Goal: Communication & Community: Answer question/provide support

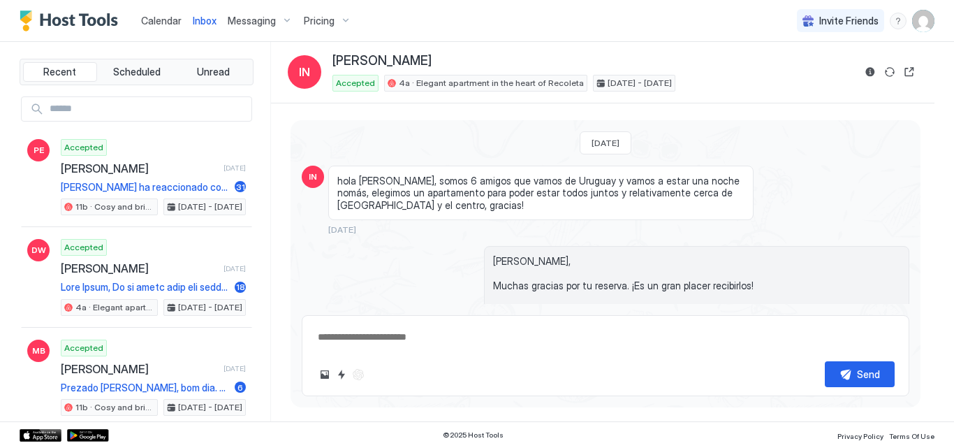
scroll to position [977, 0]
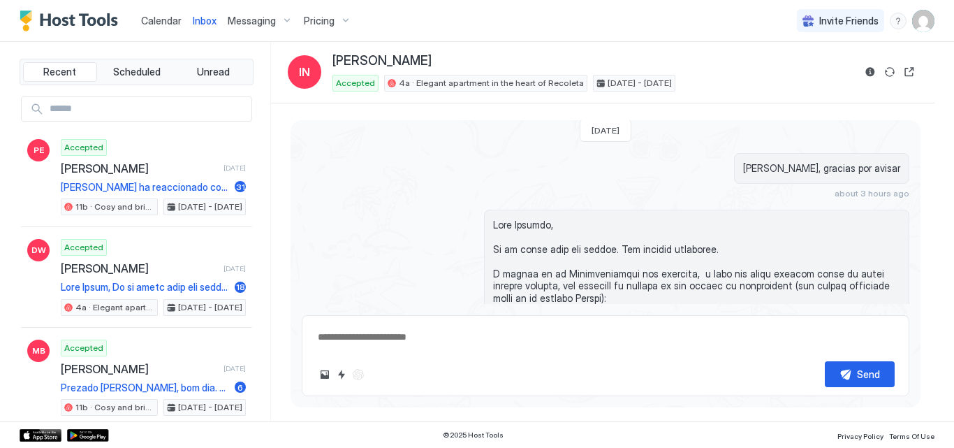
click at [154, 15] on span "Calendar" at bounding box center [161, 21] width 41 height 12
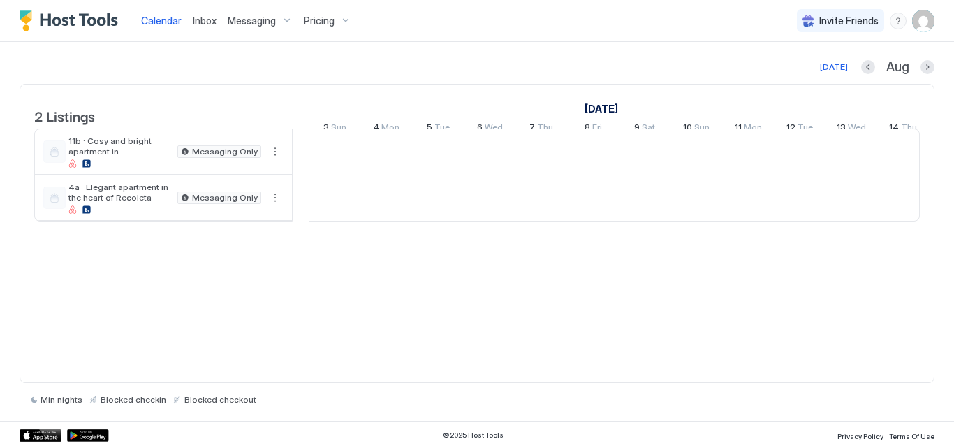
scroll to position [0, 776]
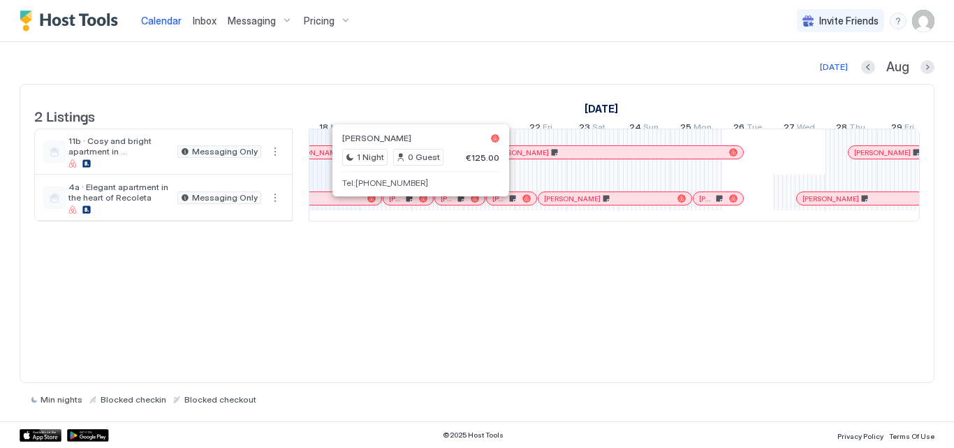
click at [409, 204] on div at bounding box center [408, 198] width 11 height 11
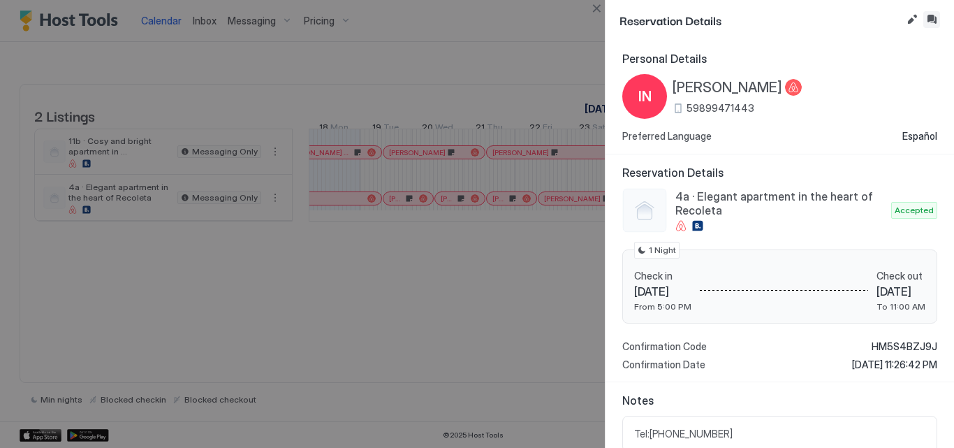
click at [926, 21] on button "Inbox" at bounding box center [932, 19] width 17 height 17
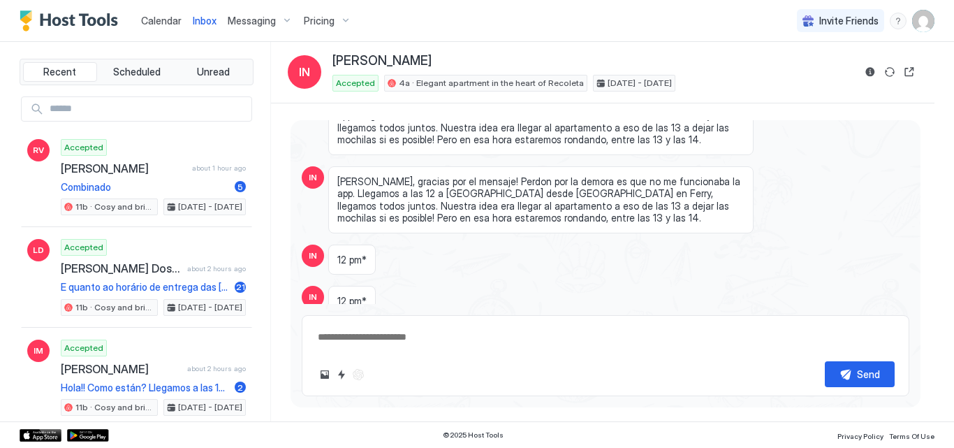
scroll to position [1533, 0]
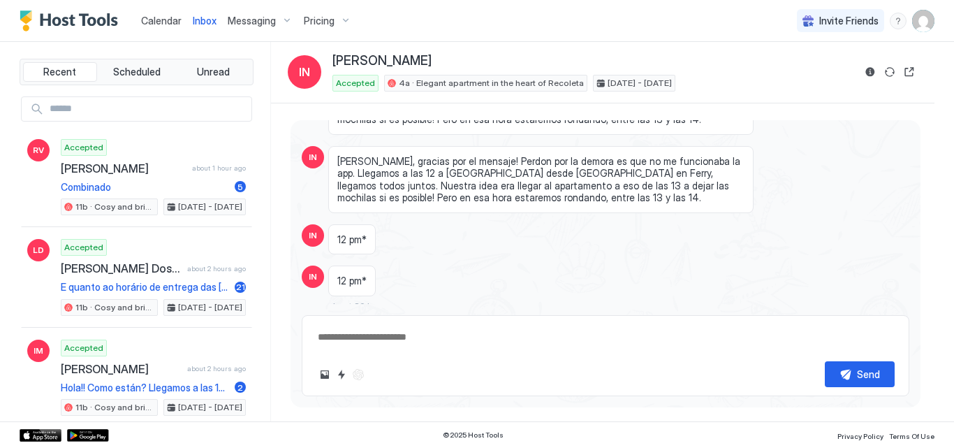
click at [338, 155] on span "[PERSON_NAME], gracias por el mensaje! Perdon por la demora es que no me funcio…" at bounding box center [540, 179] width 407 height 49
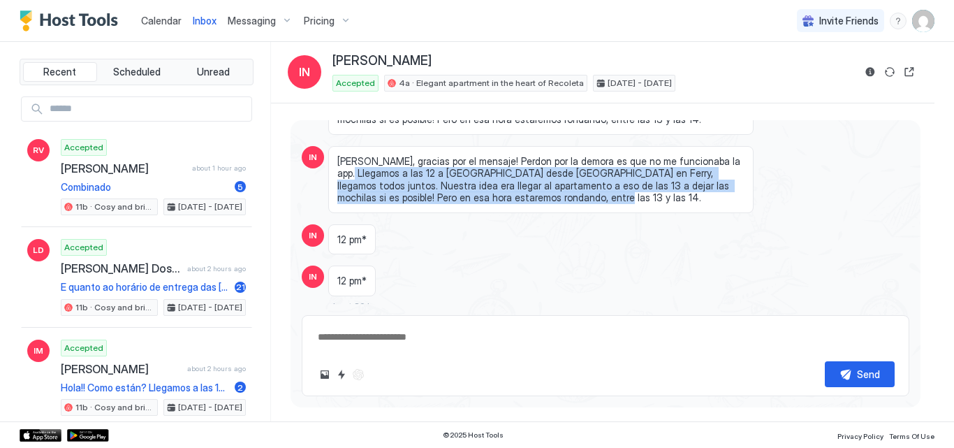
drag, startPoint x: 338, startPoint y: 149, endPoint x: 521, endPoint y: 190, distance: 187.5
click at [516, 188] on div "[PERSON_NAME], gracias por el mensaje! Perdon por la demora es que no me funcio…" at bounding box center [540, 179] width 425 height 67
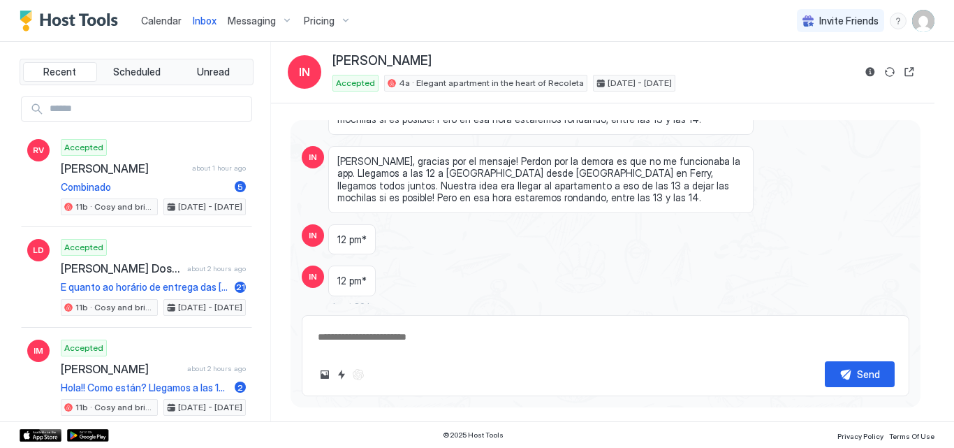
drag, startPoint x: 521, startPoint y: 190, endPoint x: 540, endPoint y: 184, distance: 19.7
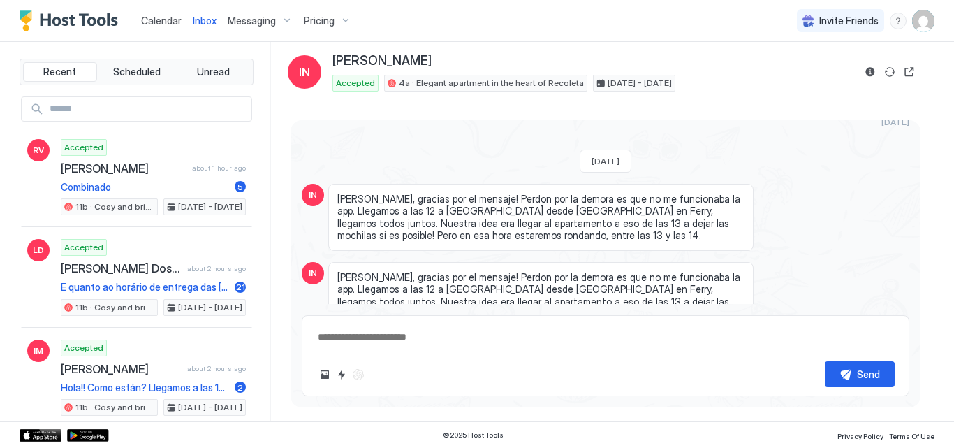
scroll to position [1475, 0]
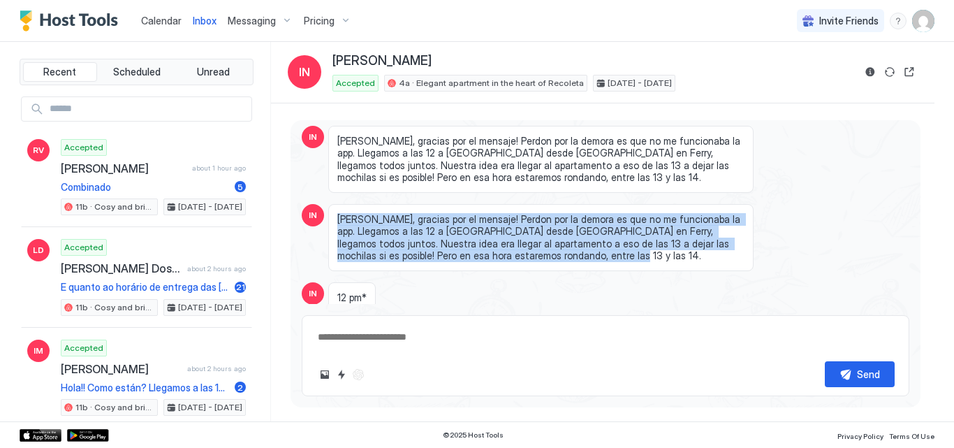
drag, startPoint x: 340, startPoint y: 195, endPoint x: 537, endPoint y: 237, distance: 200.7
click at [537, 237] on span "[PERSON_NAME], gracias por el mensaje! Perdon por la demora es que no me funcio…" at bounding box center [540, 237] width 407 height 49
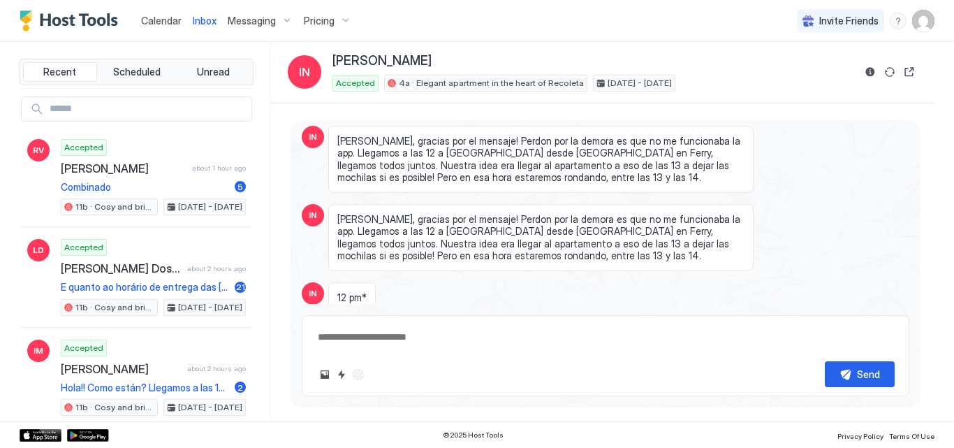
click at [540, 232] on span "[PERSON_NAME], gracias por el mensaje! Perdon por la demora es que no me funcio…" at bounding box center [540, 237] width 407 height 49
drag, startPoint x: 540, startPoint y: 232, endPoint x: 491, endPoint y: 225, distance: 49.4
click at [504, 228] on span "[PERSON_NAME], gracias por el mensaje! Perdon por la demora es que no me funcio…" at bounding box center [540, 237] width 407 height 49
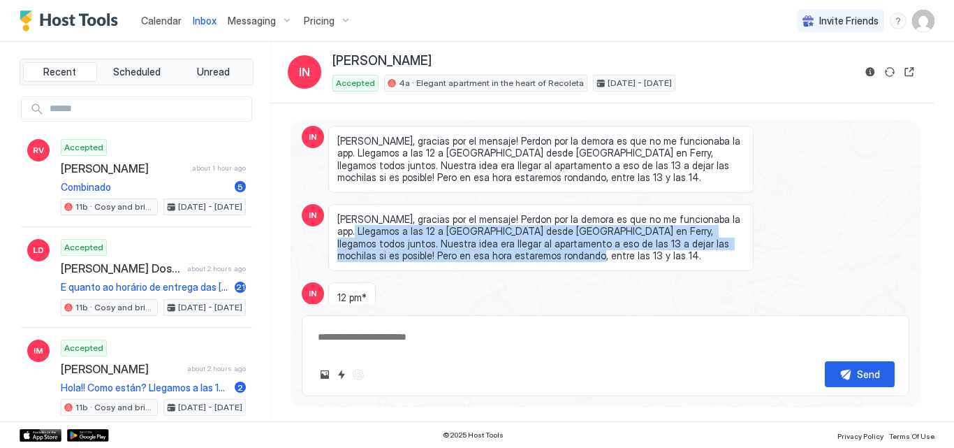
drag, startPoint x: 491, startPoint y: 225, endPoint x: 334, endPoint y: 200, distance: 159.1
click at [334, 204] on div "[PERSON_NAME], gracias por el mensaje! Perdon por la demora es que no me funcio…" at bounding box center [540, 237] width 425 height 67
copy span "Llegamos a las 12 a [GEOGRAPHIC_DATA] desde [GEOGRAPHIC_DATA] en Ferry, llegamo…"
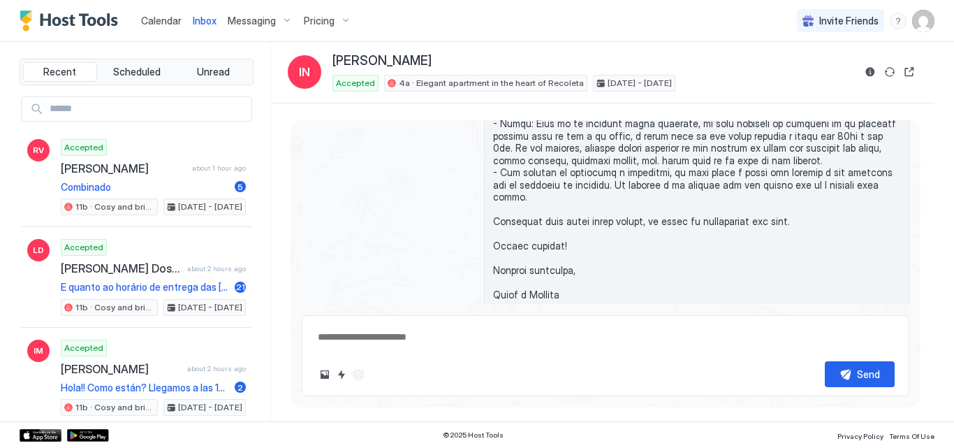
scroll to position [2349, 0]
click at [177, 13] on div "Calendar" at bounding box center [162, 21] width 52 height 26
click at [150, 26] on span "Calendar" at bounding box center [161, 21] width 41 height 12
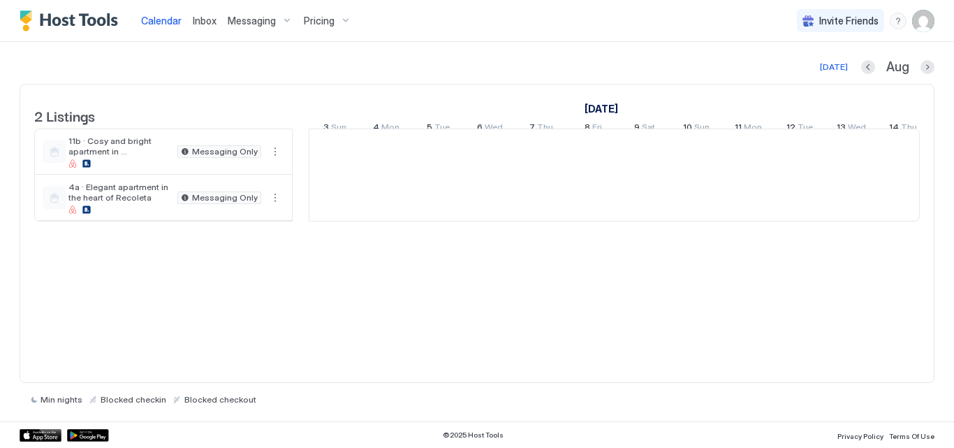
scroll to position [0, 776]
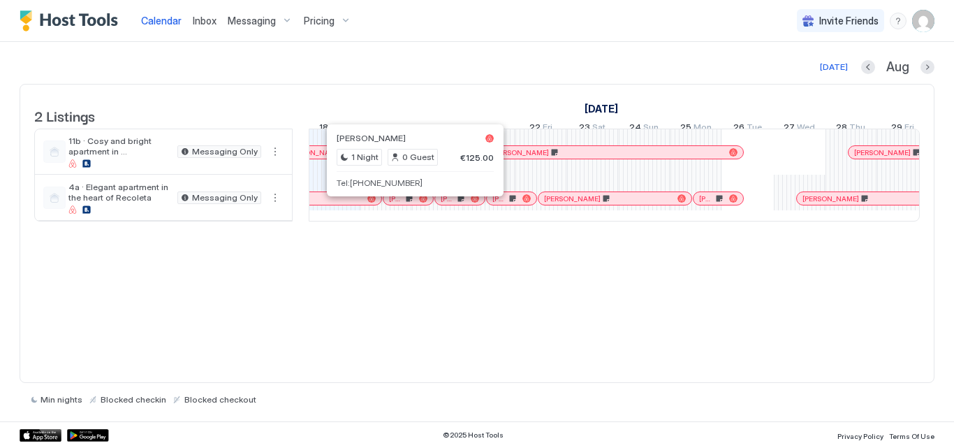
click at [407, 204] on div at bounding box center [407, 198] width 11 height 11
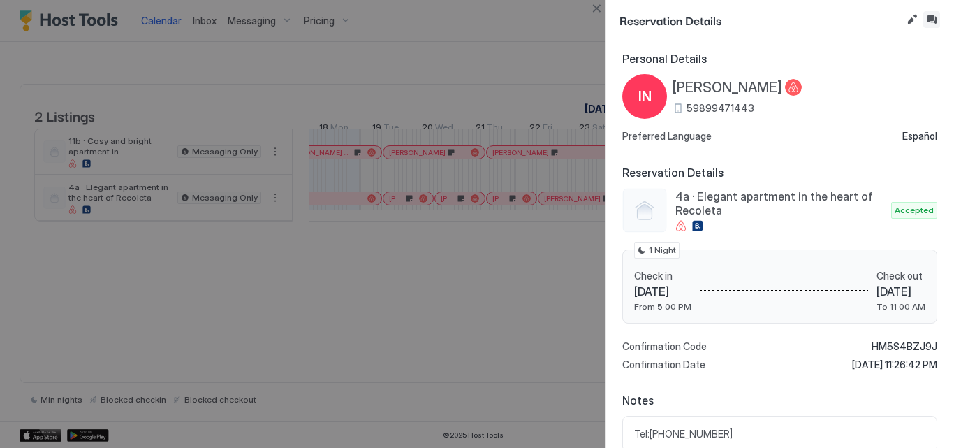
click at [929, 24] on button "Inbox" at bounding box center [932, 19] width 17 height 17
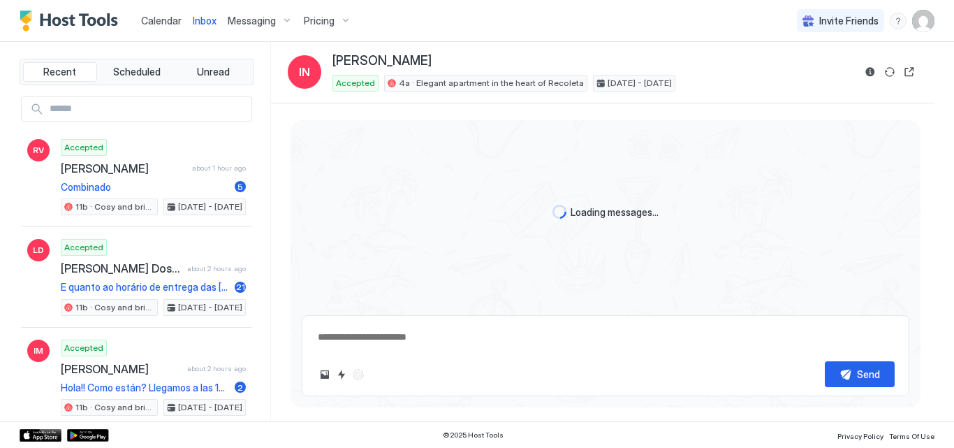
scroll to position [1227, 0]
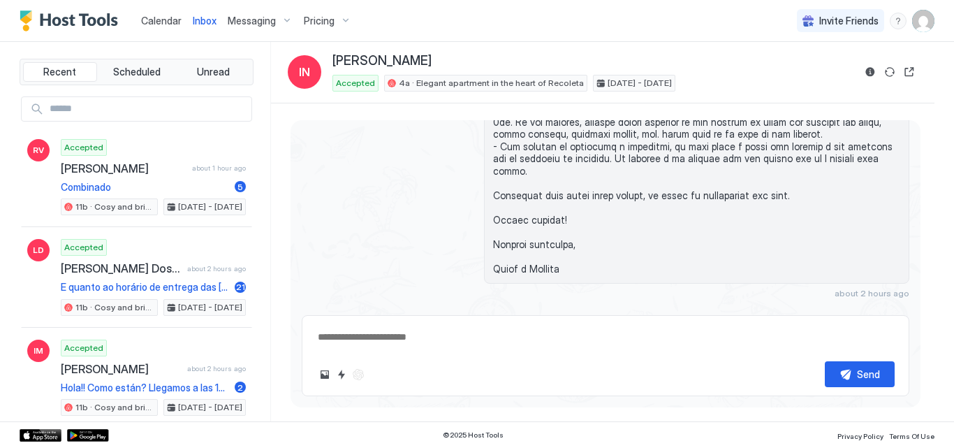
click at [399, 333] on textarea at bounding box center [605, 337] width 578 height 26
type textarea "**********"
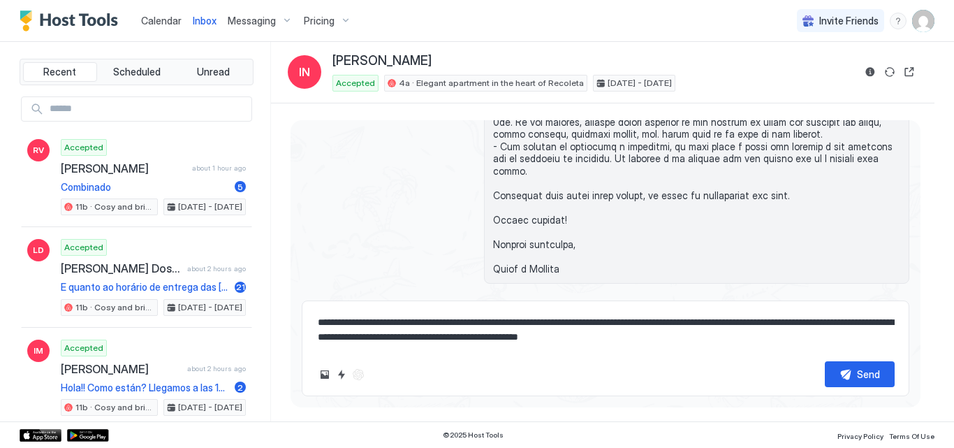
click at [718, 337] on textarea "**********" at bounding box center [605, 329] width 578 height 41
drag, startPoint x: 718, startPoint y: 337, endPoint x: 292, endPoint y: 315, distance: 426.7
click at [292, 315] on div "**********" at bounding box center [606, 258] width 630 height 277
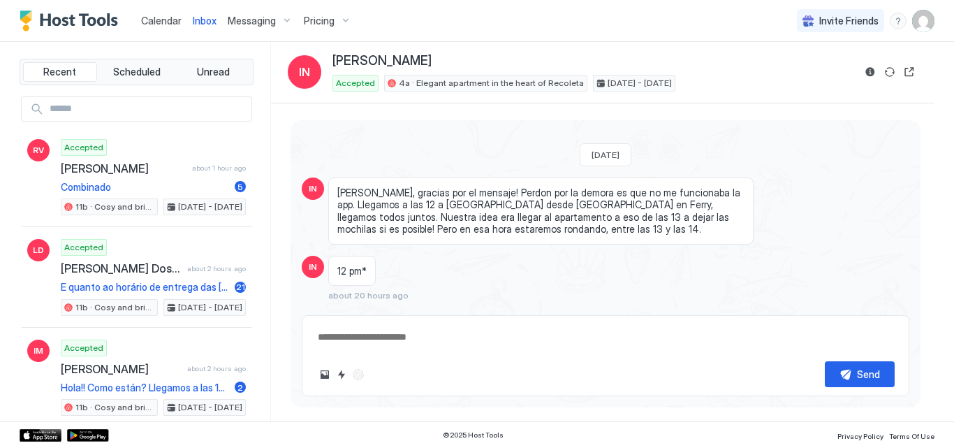
scroll to position [761, 0]
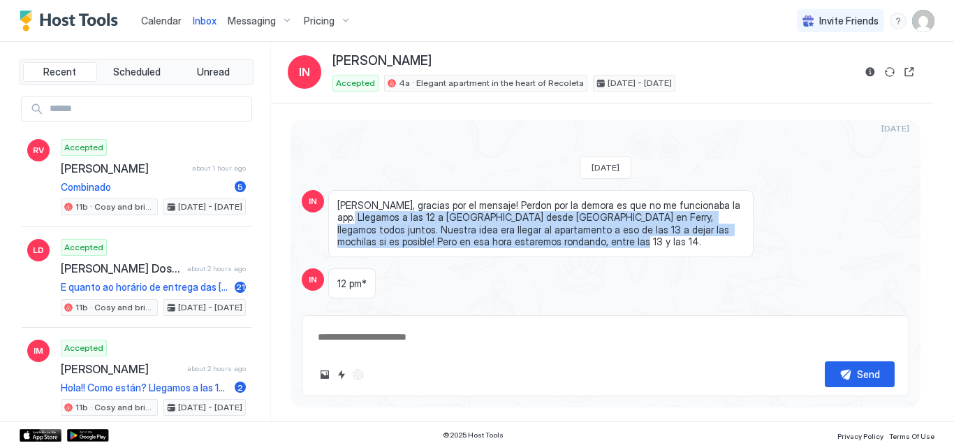
drag, startPoint x: 338, startPoint y: 205, endPoint x: 537, endPoint y: 225, distance: 199.4
click at [537, 225] on span "[PERSON_NAME], gracias por el mensaje! Perdon por la demora es que no me funcio…" at bounding box center [540, 223] width 407 height 49
copy span "Llegamos a las 12 a [GEOGRAPHIC_DATA] desde [GEOGRAPHIC_DATA] en Ferry, llegamo…"
click at [538, 240] on div "[PERSON_NAME], gracias por el mensaje! Perdon por la demora es que no me funcio…" at bounding box center [540, 223] width 425 height 67
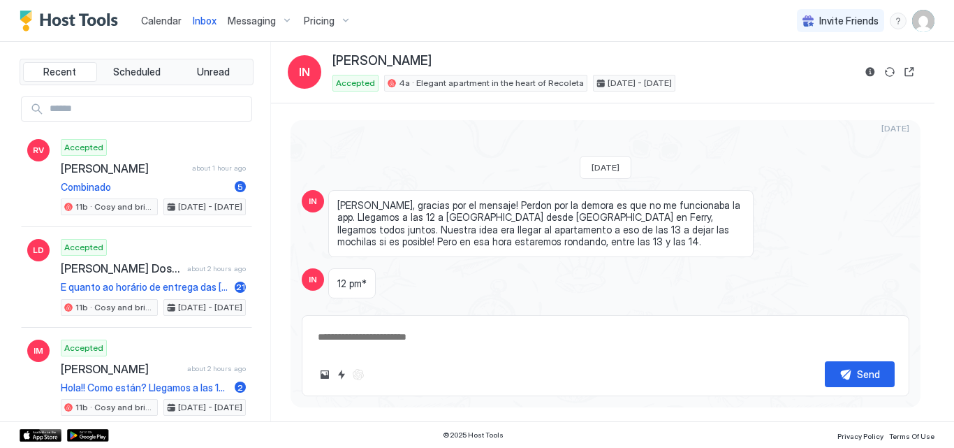
click at [157, 10] on div "Calendar" at bounding box center [162, 21] width 52 height 26
click at [151, 23] on span "Calendar" at bounding box center [161, 21] width 41 height 12
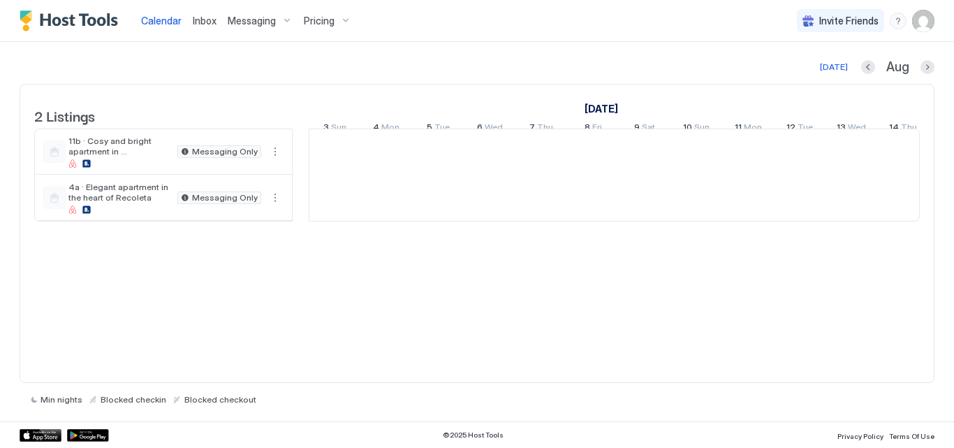
scroll to position [0, 776]
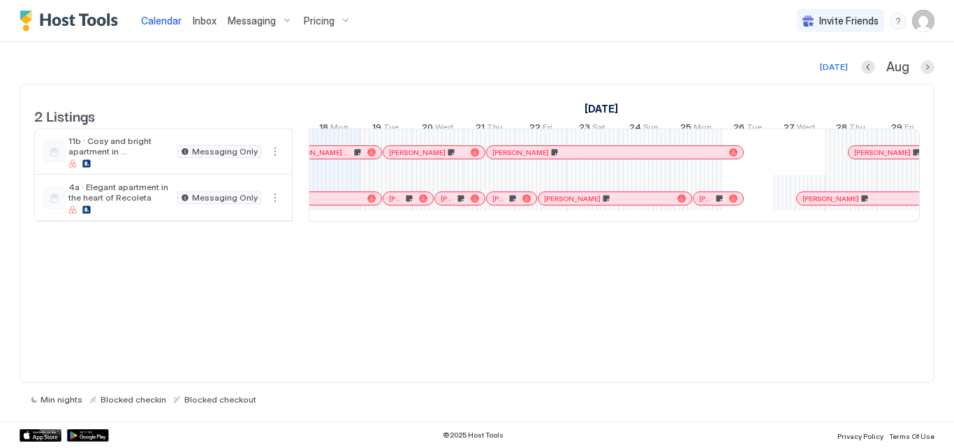
click at [411, 204] on div at bounding box center [416, 198] width 11 height 11
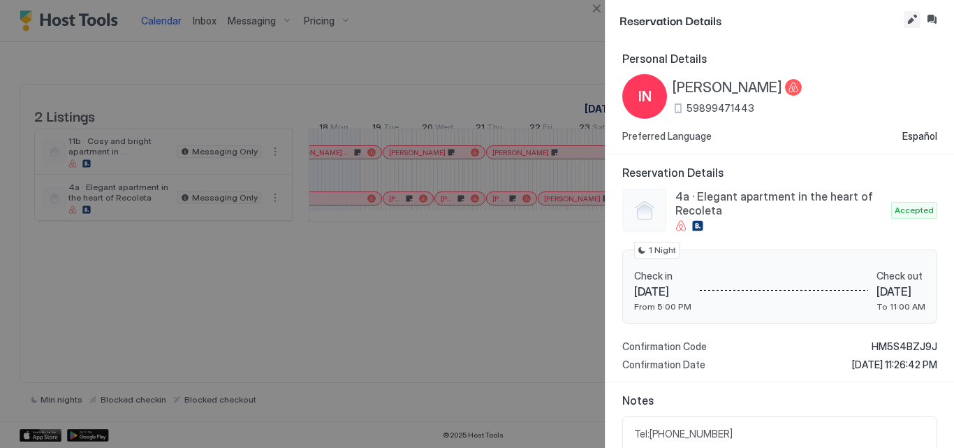
click at [910, 17] on button "Edit reservation" at bounding box center [912, 19] width 17 height 17
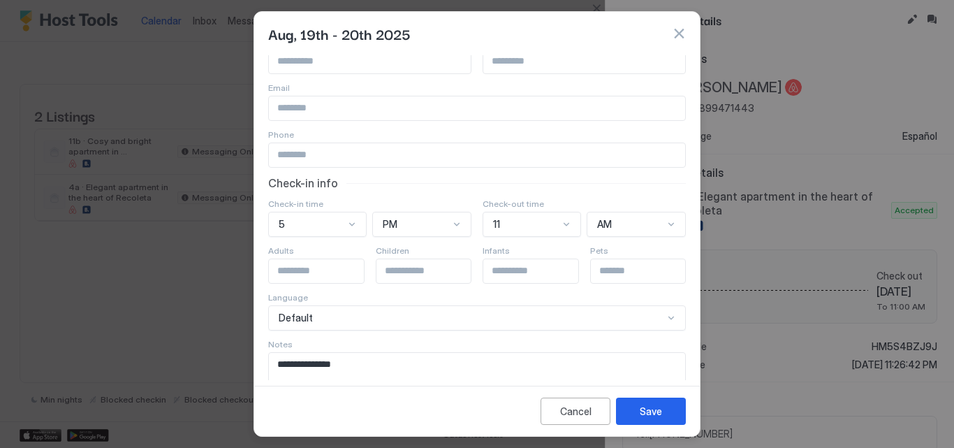
scroll to position [98, 0]
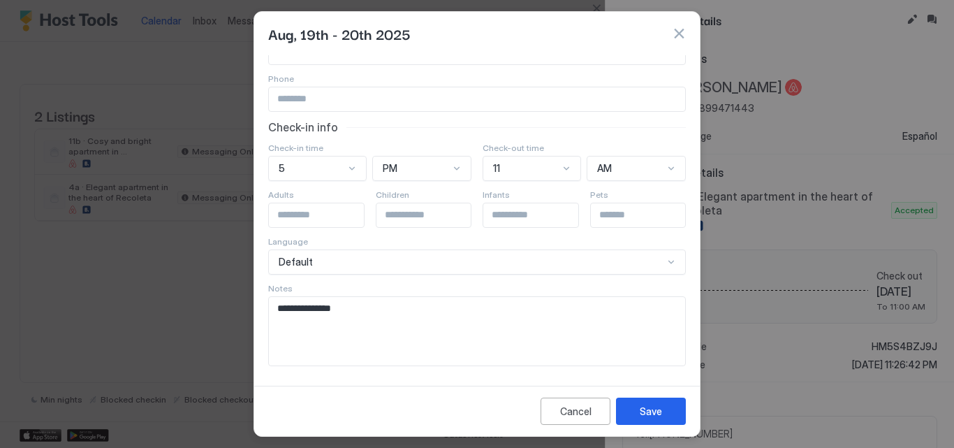
click at [331, 333] on textarea "**********" at bounding box center [472, 331] width 406 height 68
click at [429, 312] on textarea "**********" at bounding box center [472, 331] width 406 height 68
paste textarea "**********"
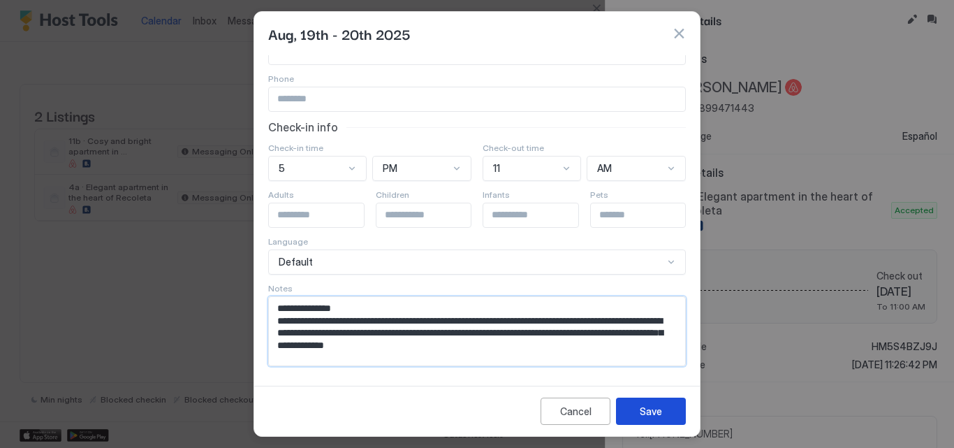
type textarea "**********"
click at [657, 414] on div "Save" at bounding box center [651, 411] width 22 height 15
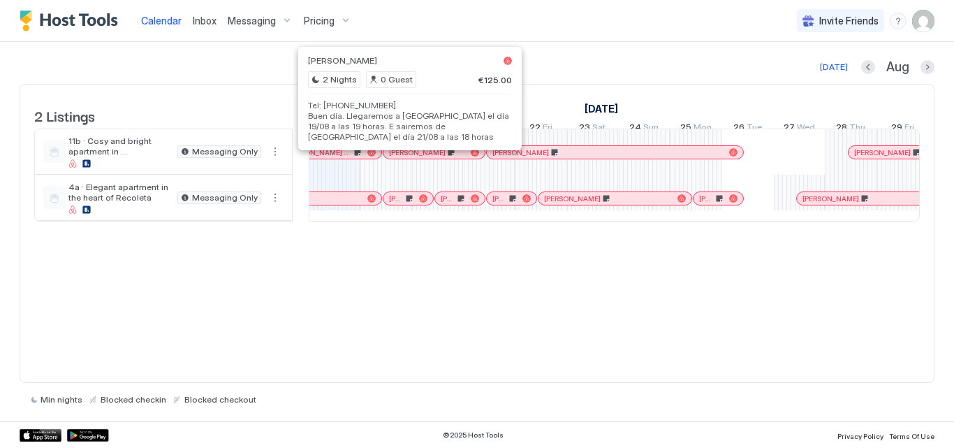
click at [410, 158] on div at bounding box center [409, 152] width 11 height 11
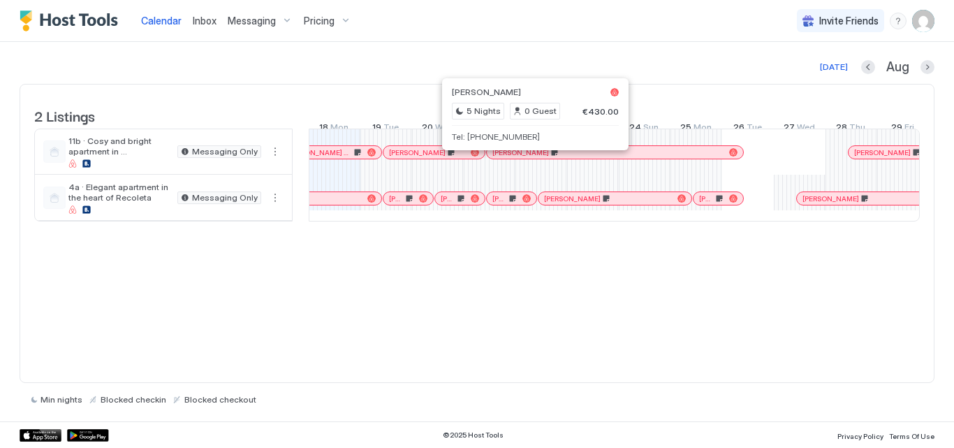
click at [531, 158] on div at bounding box center [530, 152] width 11 height 11
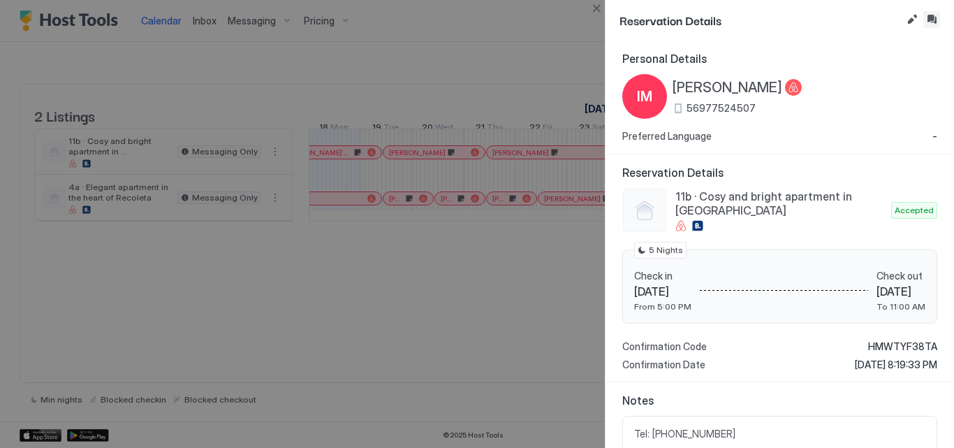
click at [937, 19] on button "Inbox" at bounding box center [932, 19] width 17 height 17
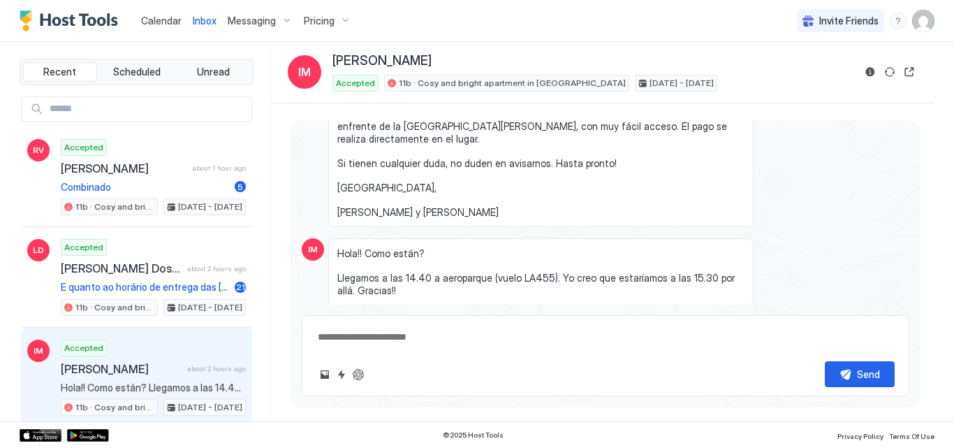
scroll to position [819, 0]
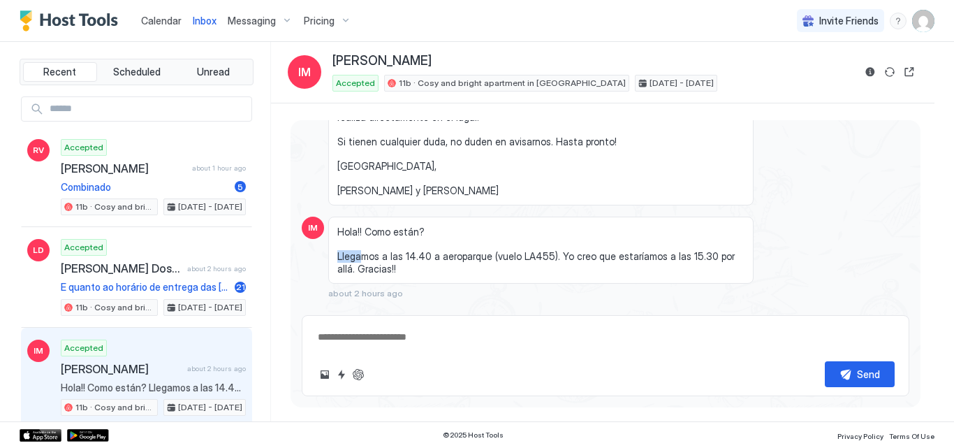
drag, startPoint x: 336, startPoint y: 229, endPoint x: 366, endPoint y: 238, distance: 31.2
click at [366, 238] on div "Hola!! Como están? Llegamos a las 14.40 a aeroparque (vuelo LA455). Yo creo que…" at bounding box center [540, 250] width 425 height 67
click at [447, 247] on span "Hola!! Como están? Llegamos a las 14.40 a aeroparque (vuelo LA455). Yo creo que…" at bounding box center [540, 250] width 407 height 49
click at [337, 233] on span "Hola!! Como están? Llegamos a las 14.40 a aeroparque (vuelo LA455). Yo creo que…" at bounding box center [540, 250] width 407 height 49
click at [340, 233] on span "Hola!! Como están? Llegamos a las 14.40 a aeroparque (vuelo LA455). Yo creo que…" at bounding box center [540, 250] width 407 height 49
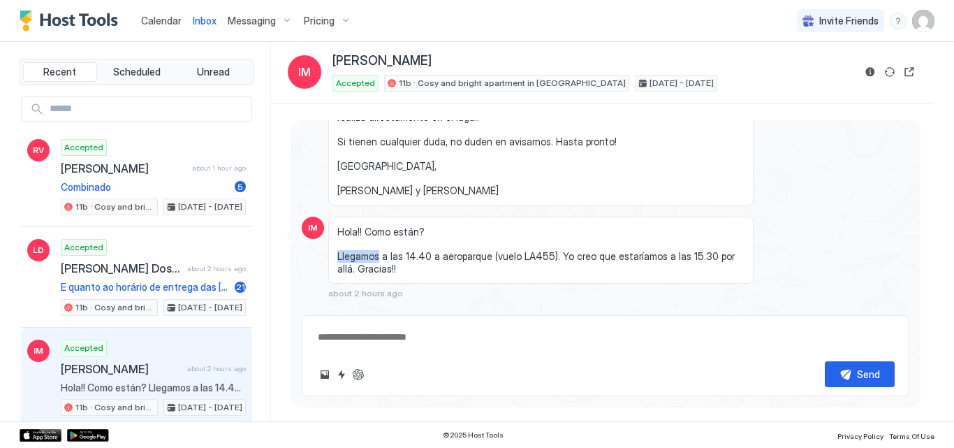
click at [734, 233] on span "Hola!! Como están? Llegamos a las 14.40 a aeroparque (vuelo LA455). Yo creo que…" at bounding box center [540, 250] width 407 height 49
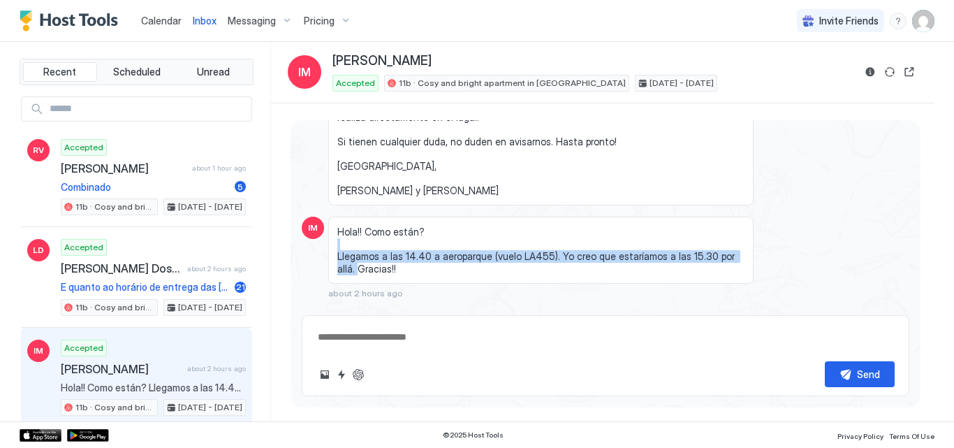
drag, startPoint x: 734, startPoint y: 233, endPoint x: 334, endPoint y: 225, distance: 399.7
click at [334, 225] on div "Hola!! Como están? Llegamos a las 14.40 a aeroparque (vuelo LA455). Yo creo que…" at bounding box center [540, 250] width 425 height 67
copy span "Llegamos a las 14.40 a aeroparque (vuelo LA455). Yo creo que estaríamos a las 1…"
click at [160, 24] on span "Calendar" at bounding box center [161, 21] width 41 height 12
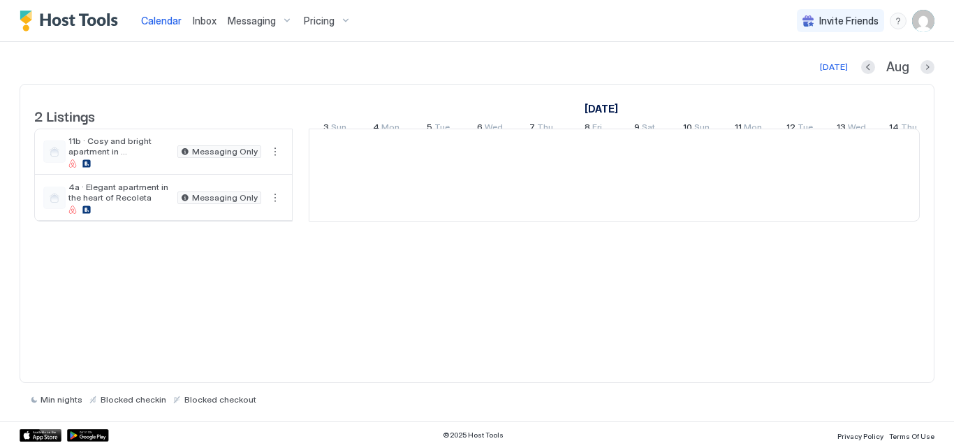
scroll to position [0, 776]
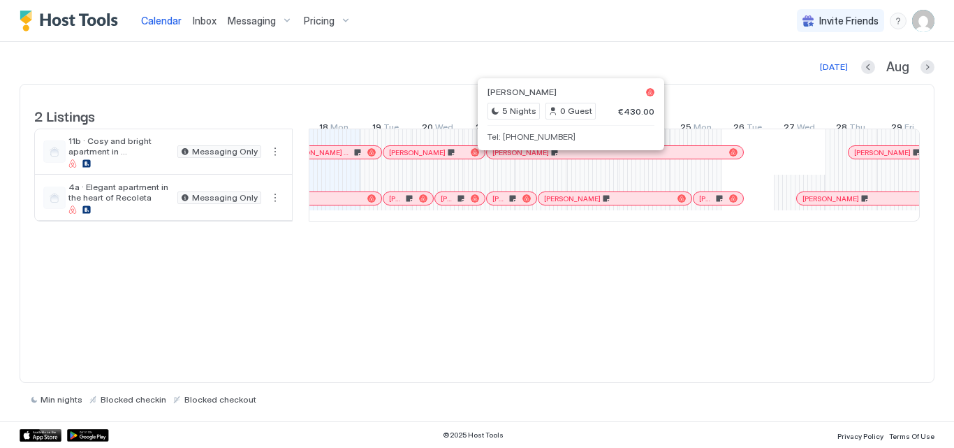
click at [568, 158] on div at bounding box center [567, 152] width 11 height 11
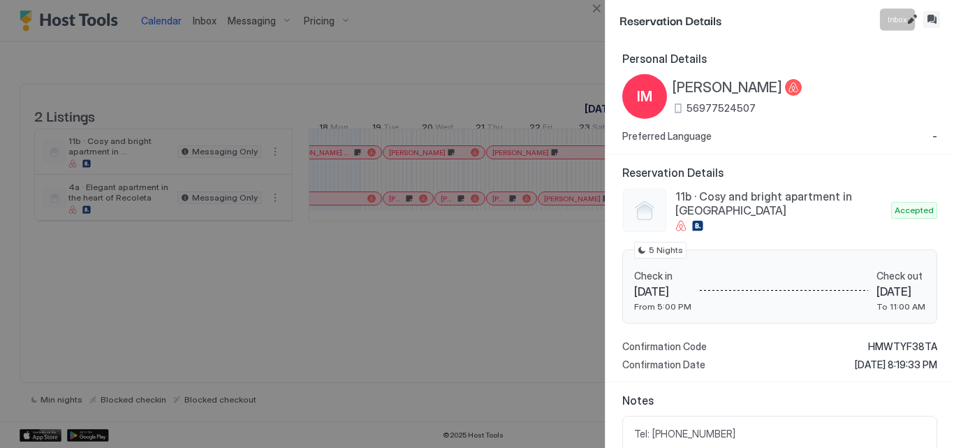
click at [929, 17] on button "Inbox" at bounding box center [932, 19] width 17 height 17
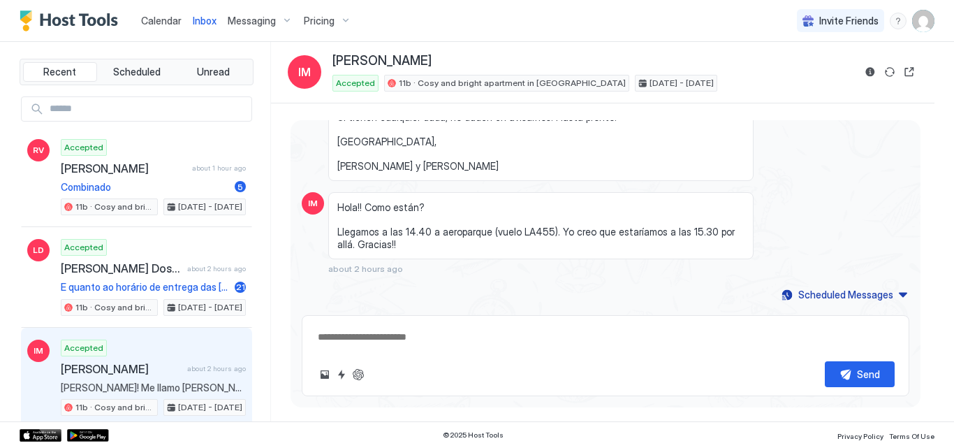
scroll to position [819, 0]
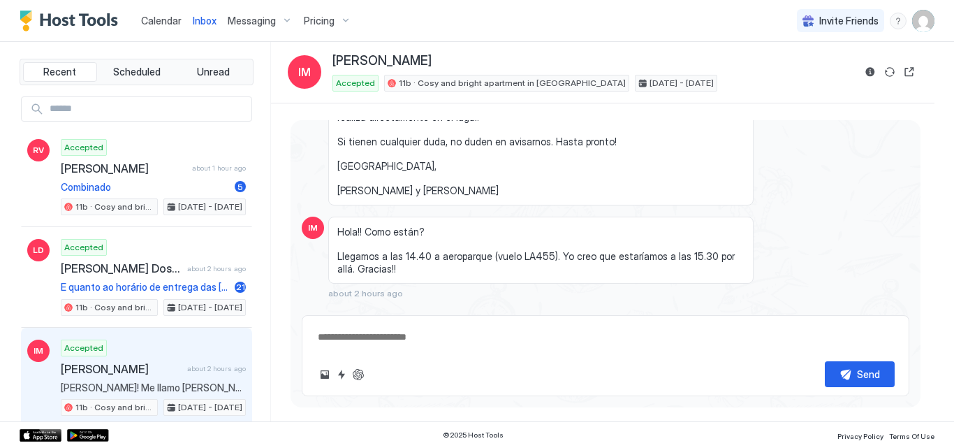
click at [154, 26] on span "Calendar" at bounding box center [161, 21] width 41 height 12
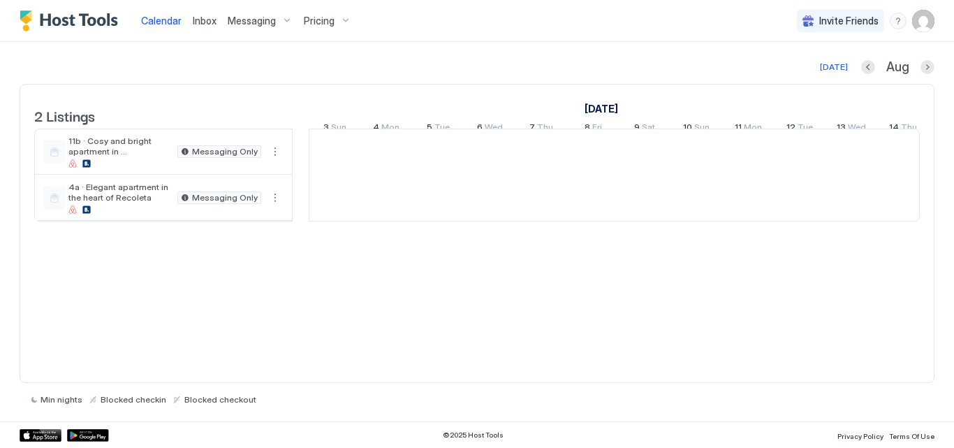
scroll to position [0, 776]
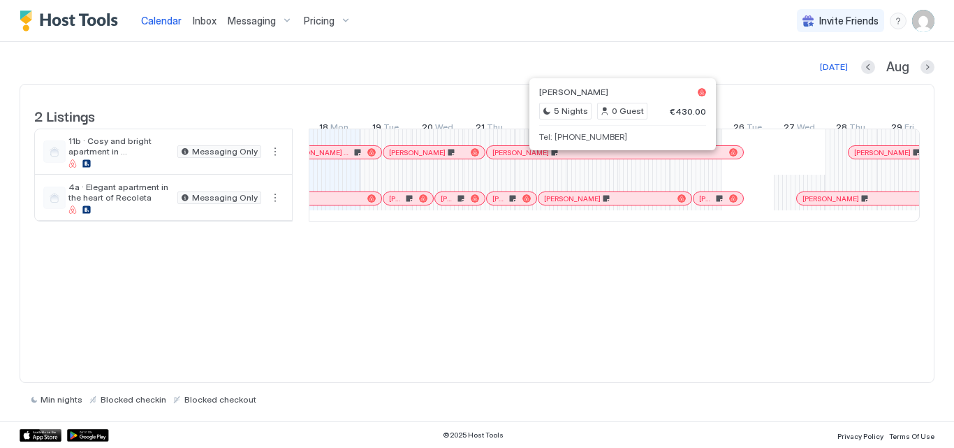
click at [615, 158] on div at bounding box center [615, 152] width 11 height 11
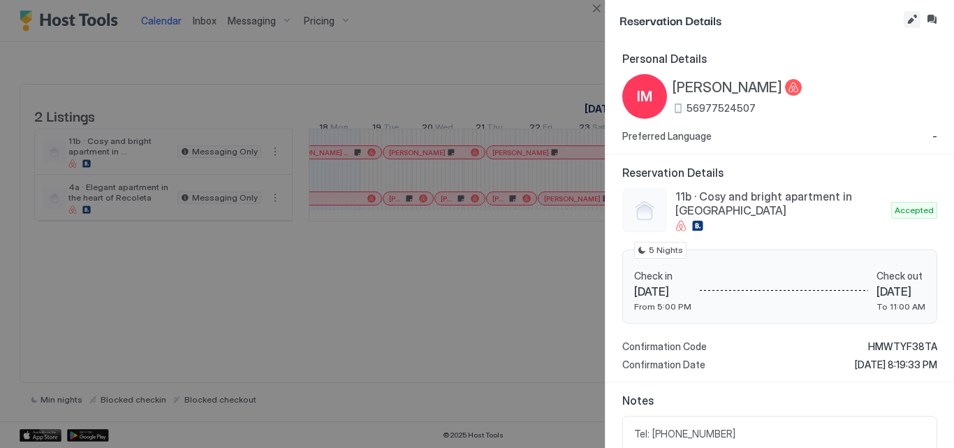
click at [910, 25] on button "Edit reservation" at bounding box center [912, 19] width 17 height 17
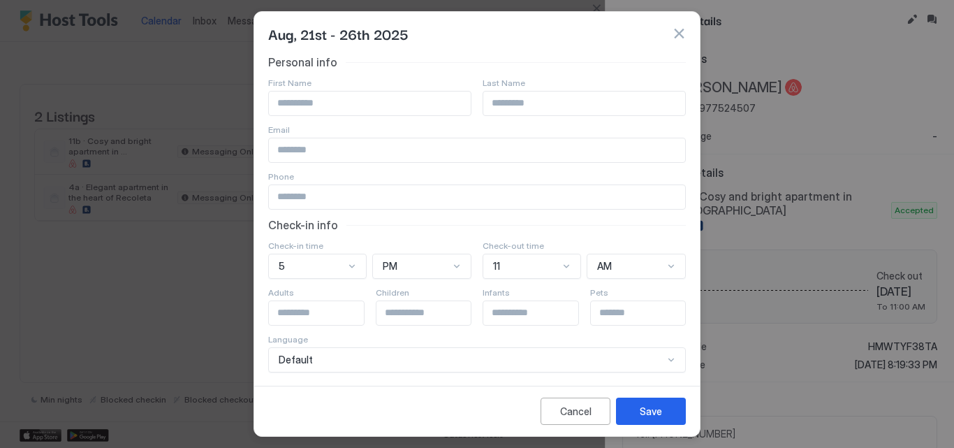
scroll to position [98, 0]
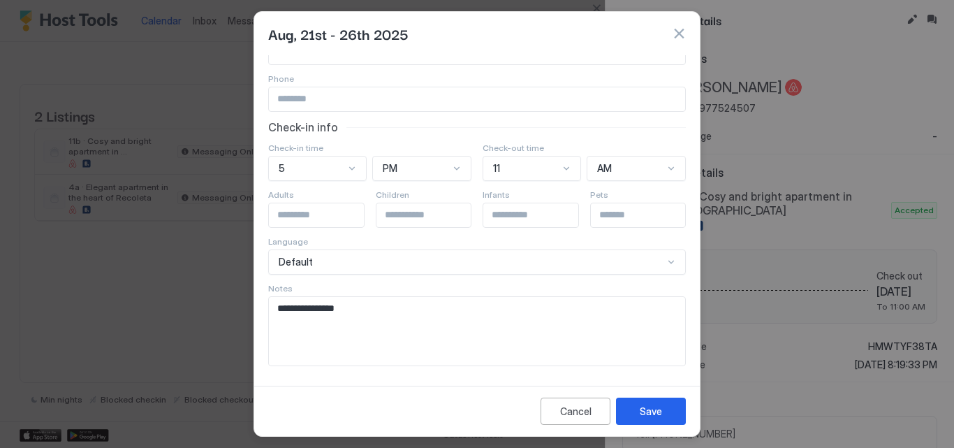
click at [387, 314] on textarea "**********" at bounding box center [472, 331] width 406 height 68
paste textarea "**********"
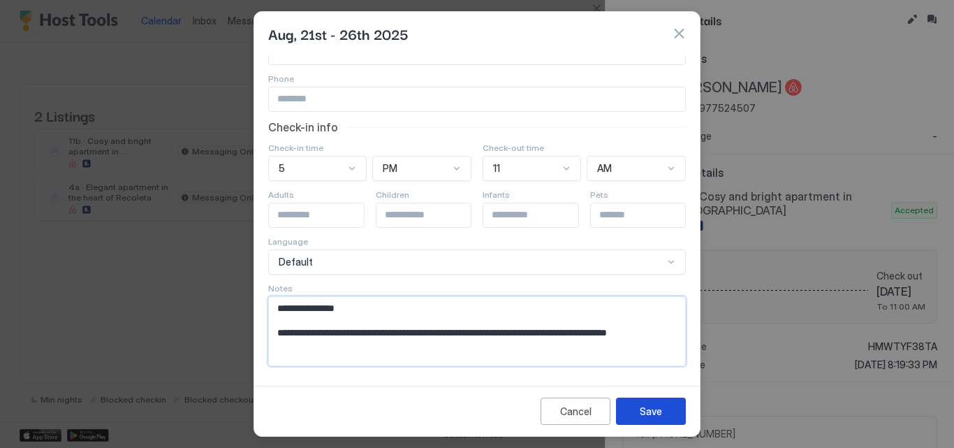
type textarea "**********"
click at [645, 417] on div "Save" at bounding box center [651, 411] width 22 height 15
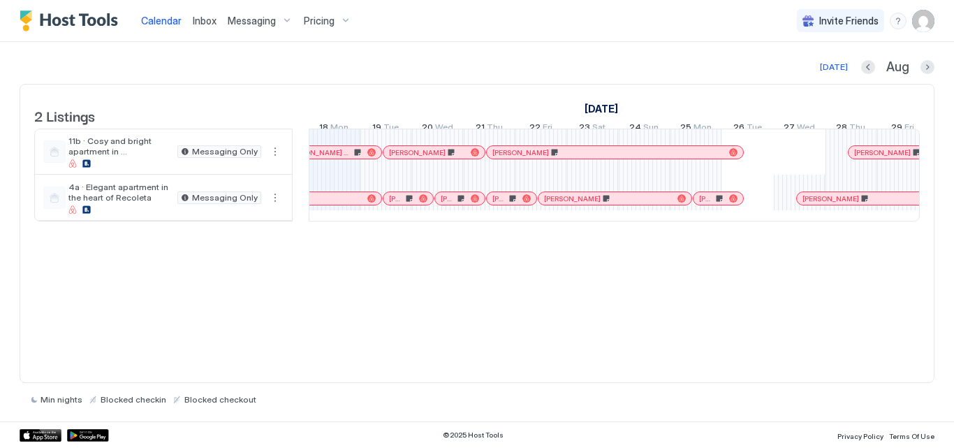
click at [445, 204] on div at bounding box center [444, 198] width 11 height 11
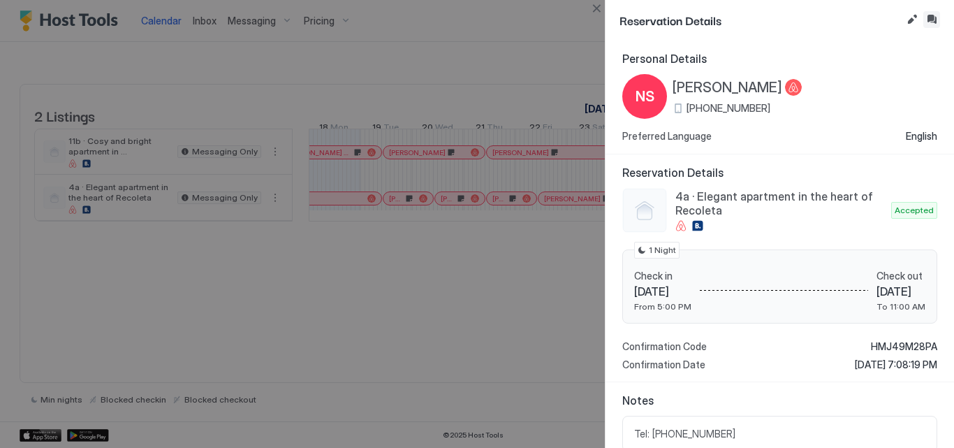
click at [935, 15] on button "Inbox" at bounding box center [932, 19] width 17 height 17
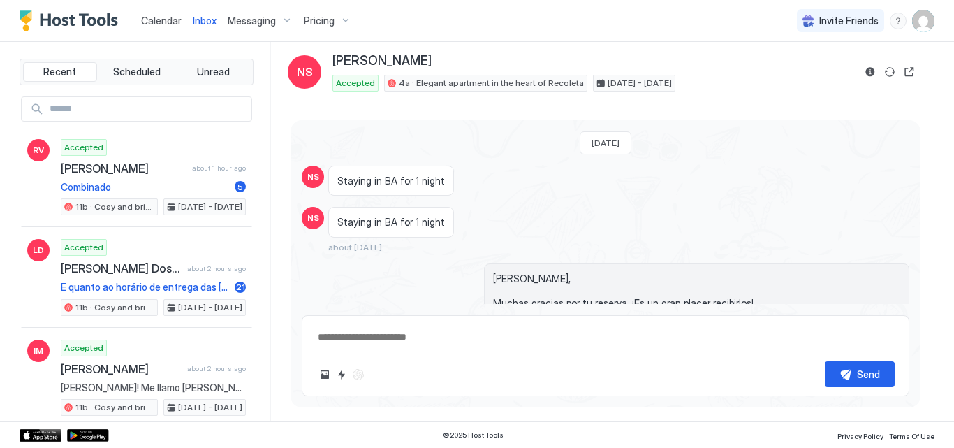
scroll to position [613, 0]
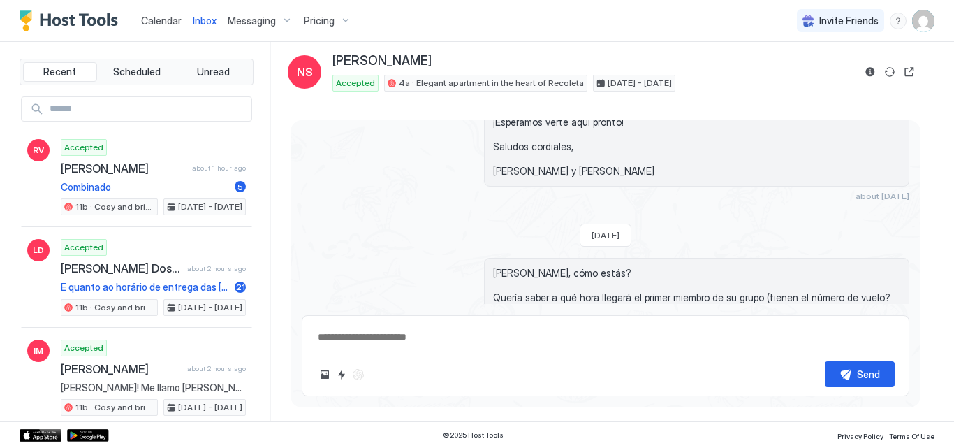
click at [173, 21] on span "Calendar" at bounding box center [161, 21] width 41 height 12
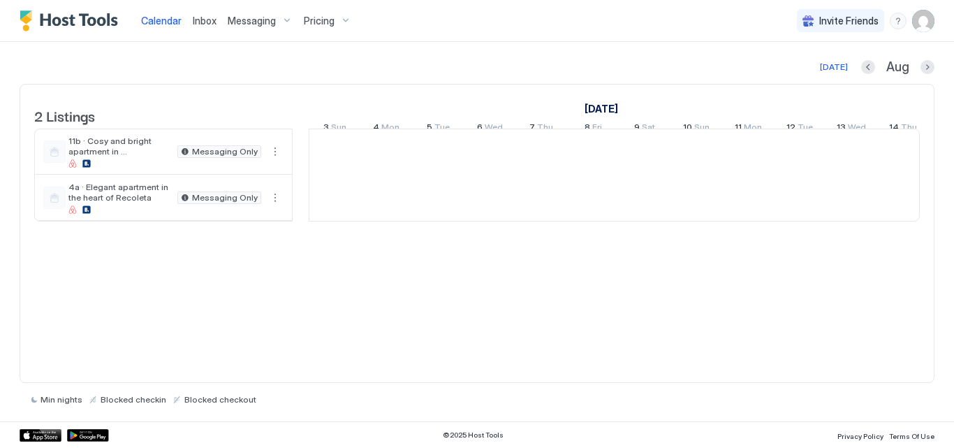
scroll to position [0, 776]
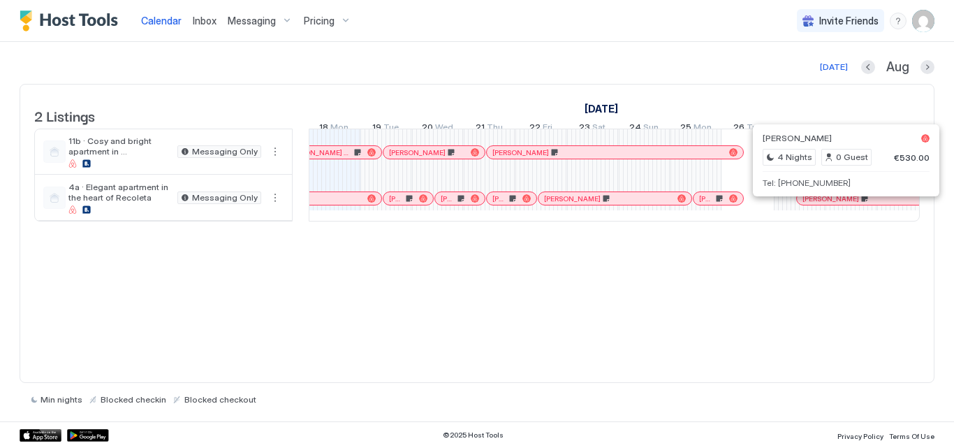
click at [842, 204] on div at bounding box center [841, 198] width 11 height 11
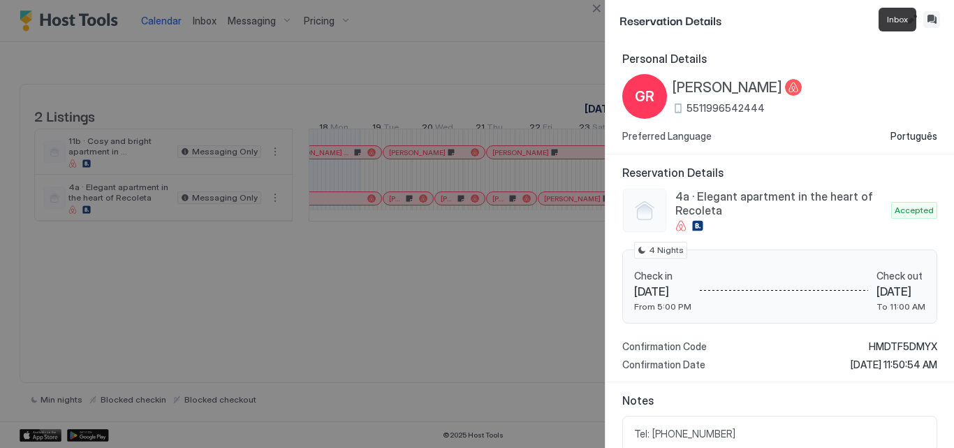
click at [935, 23] on button "Inbox" at bounding box center [932, 19] width 17 height 17
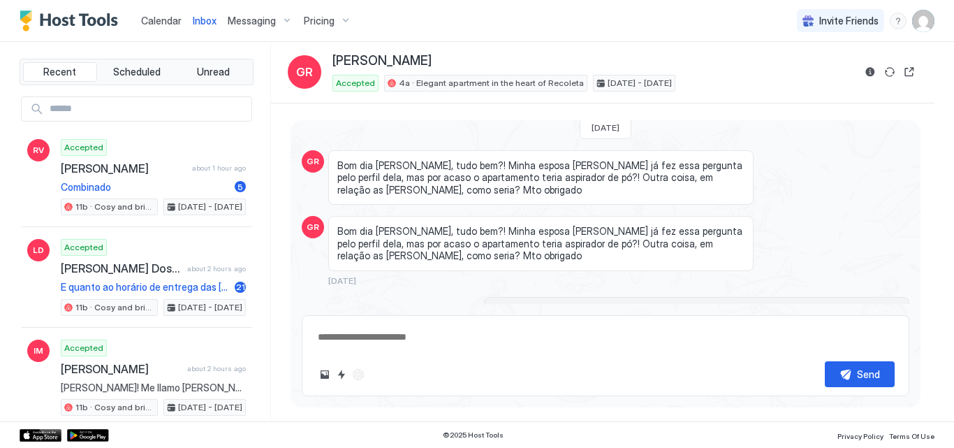
scroll to position [741, 0]
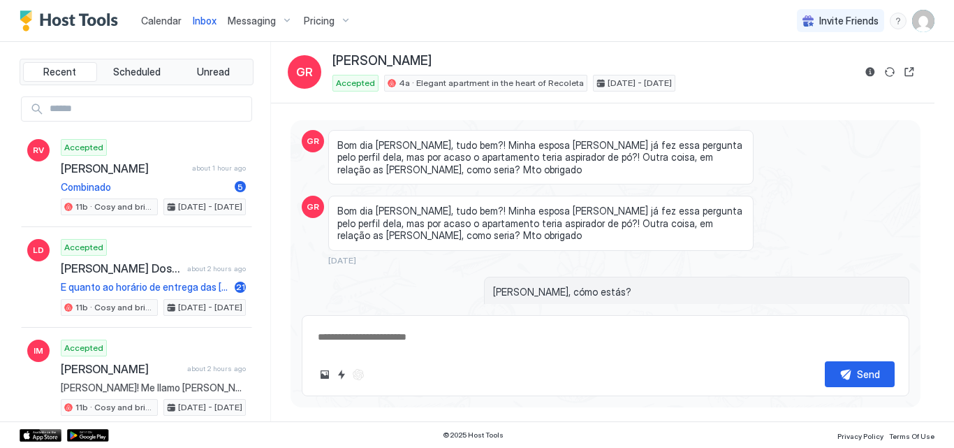
click at [159, 19] on span "Calendar" at bounding box center [161, 21] width 41 height 12
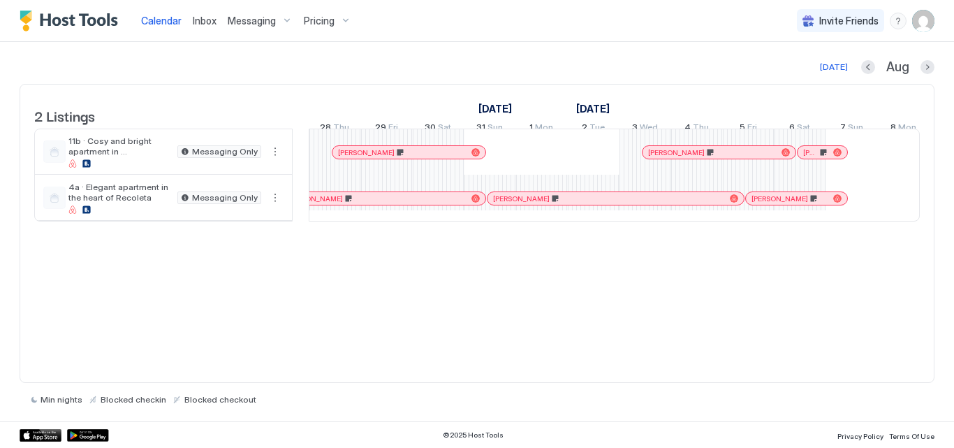
scroll to position [0, 1331]
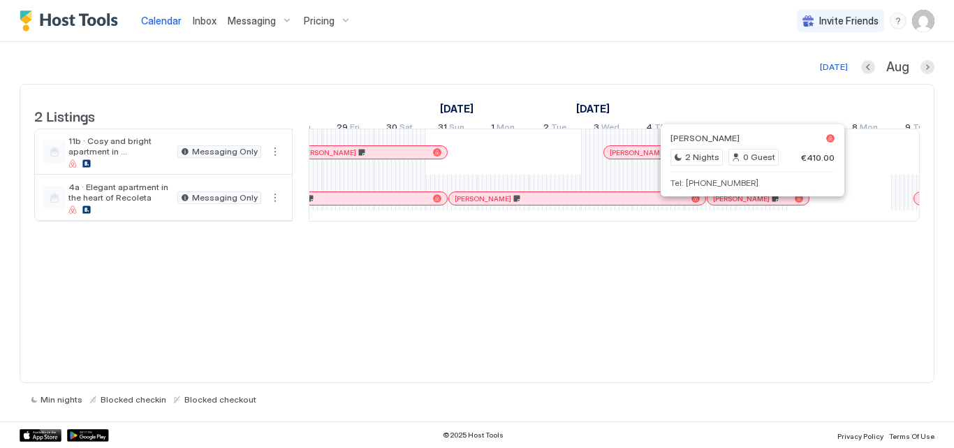
click at [748, 204] on div at bounding box center [748, 198] width 11 height 11
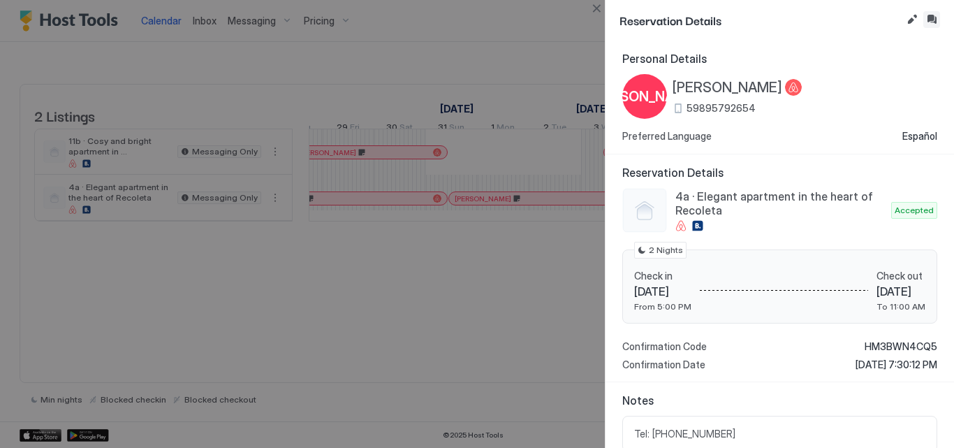
click at [937, 17] on button "Inbox" at bounding box center [932, 19] width 17 height 17
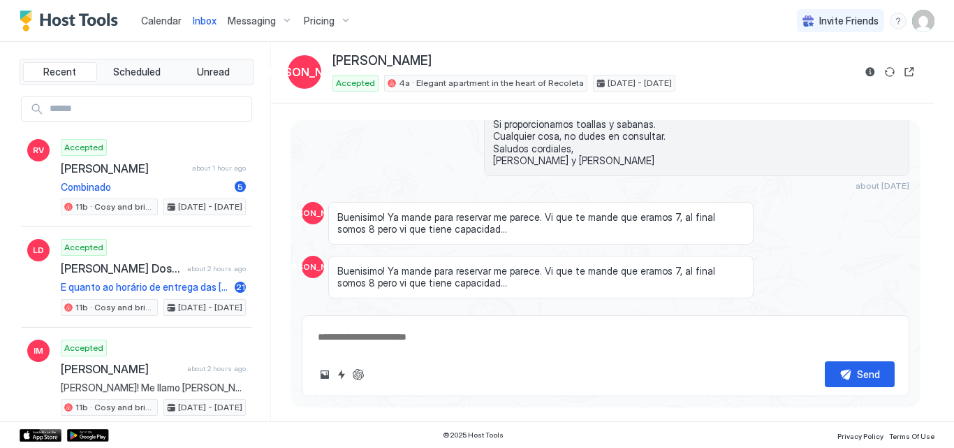
scroll to position [437, 0]
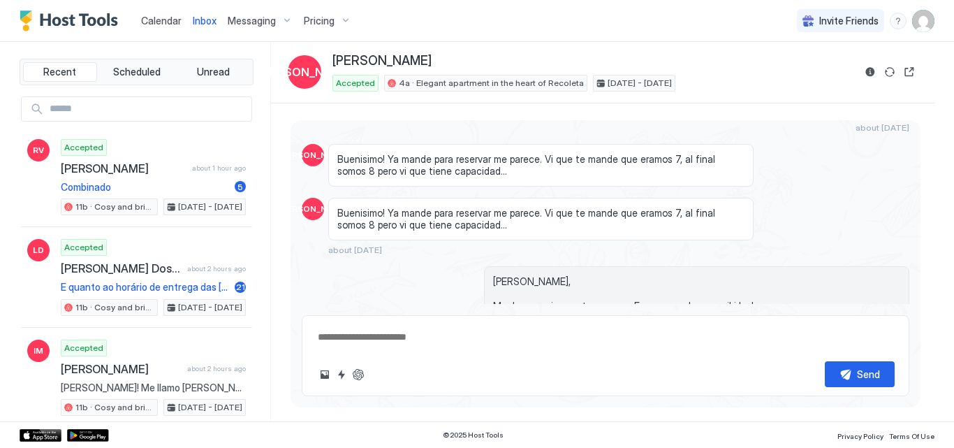
click at [177, 15] on span "Calendar" at bounding box center [161, 21] width 41 height 12
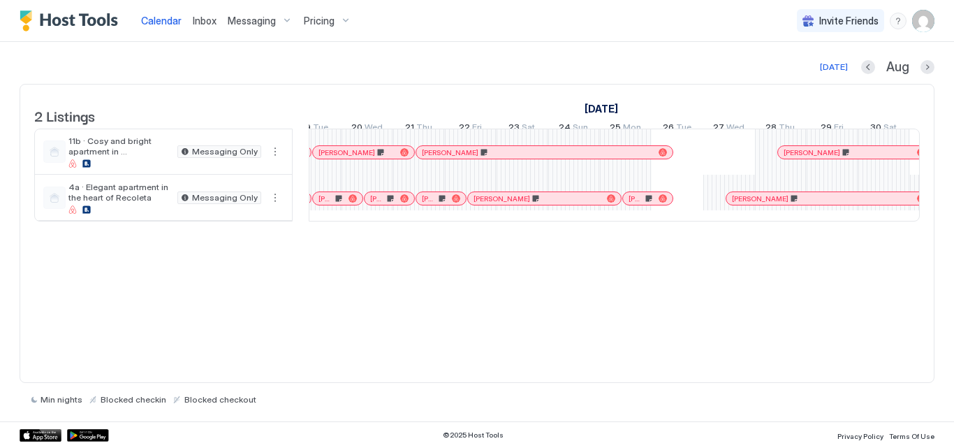
scroll to position [0, 952]
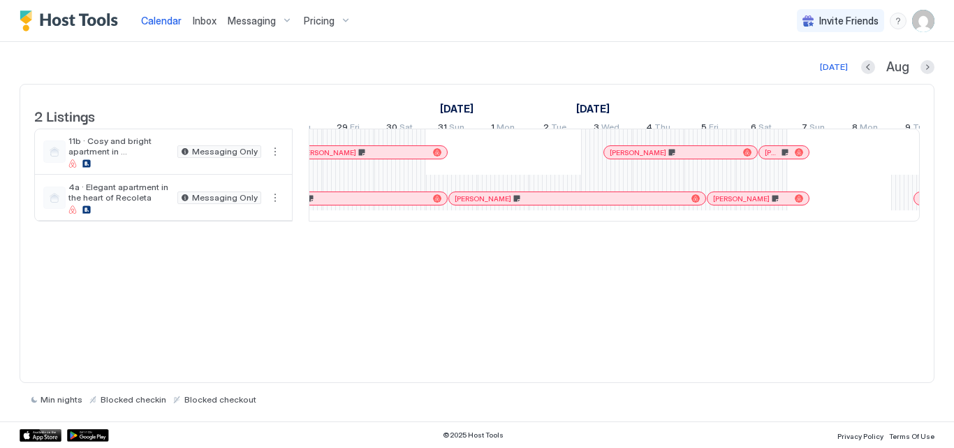
click at [779, 158] on div at bounding box center [778, 152] width 11 height 11
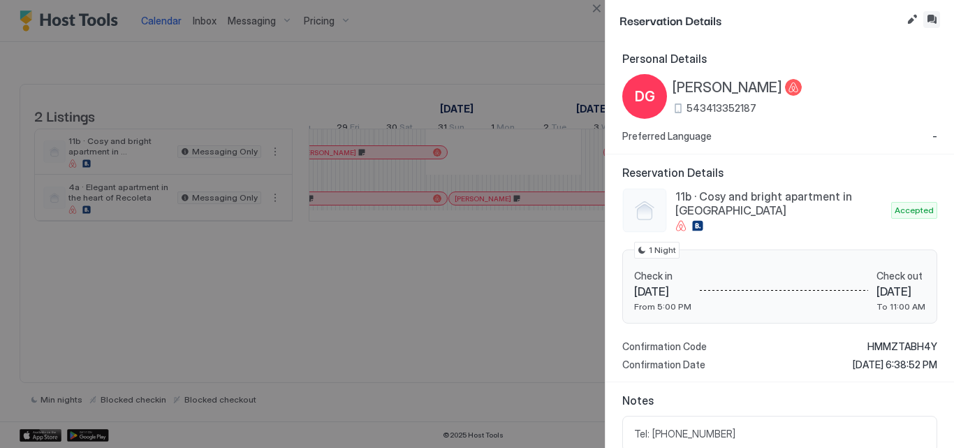
click at [932, 15] on button "Inbox" at bounding box center [932, 19] width 17 height 17
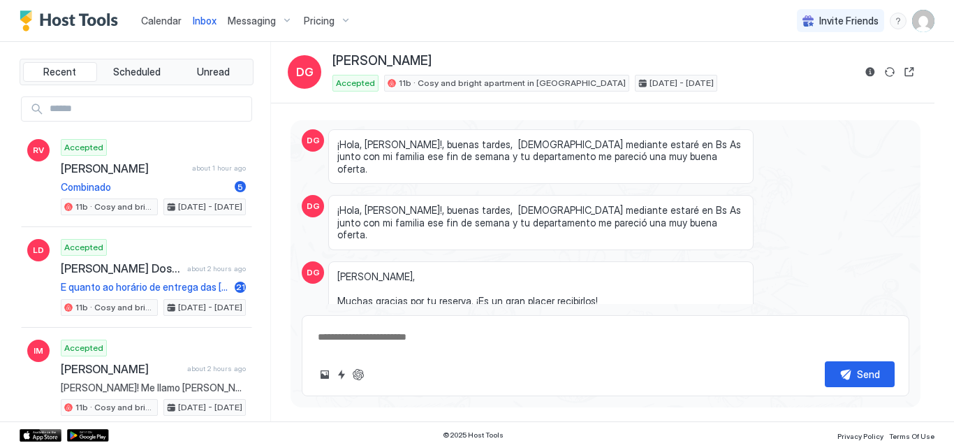
click at [152, 26] on link "Calendar" at bounding box center [161, 20] width 41 height 15
